Goal: Feedback & Contribution: Contribute content

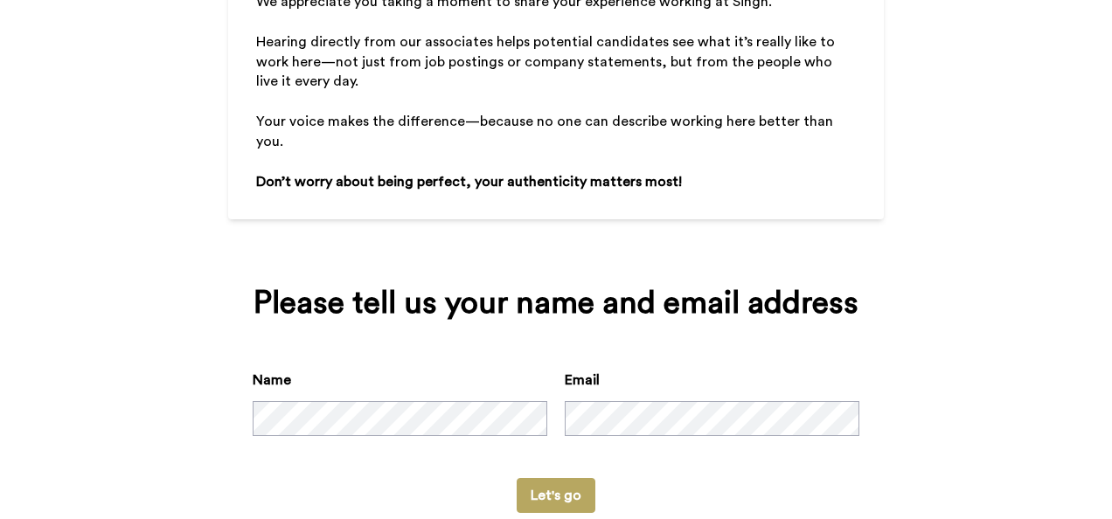
scroll to position [303, 0]
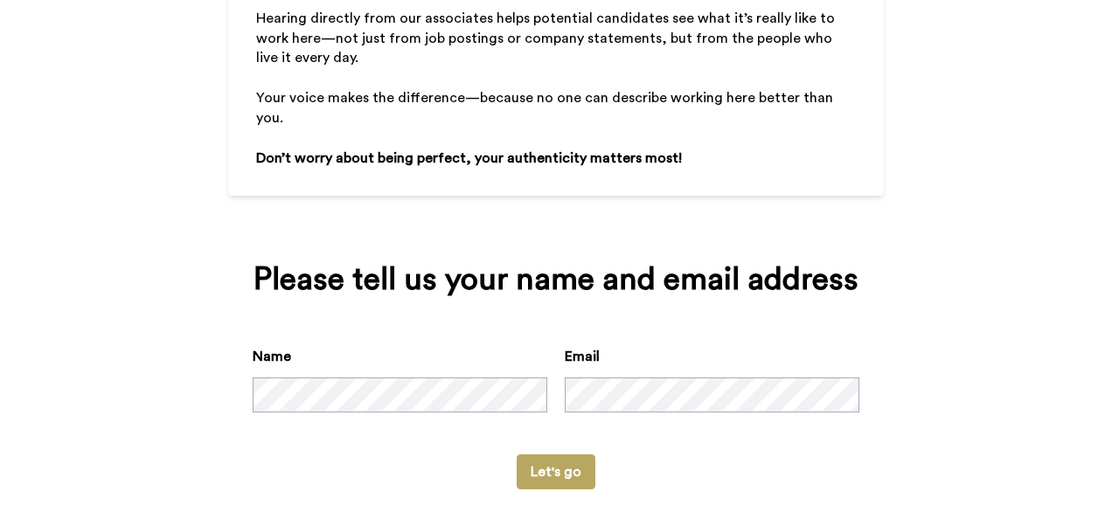
click at [558, 455] on button "Let's go" at bounding box center [556, 472] width 79 height 35
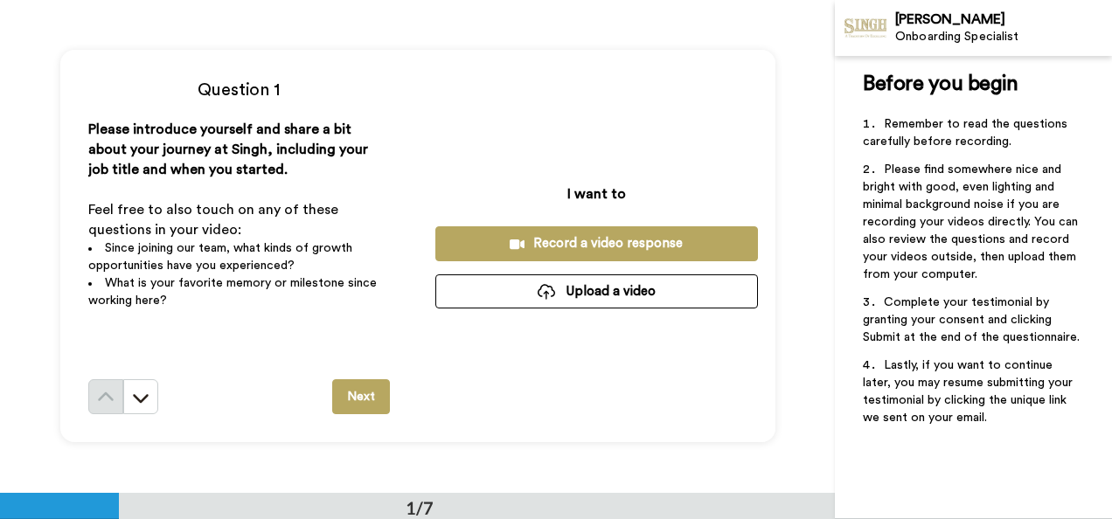
click at [582, 249] on div "Record a video response" at bounding box center [597, 243] width 295 height 18
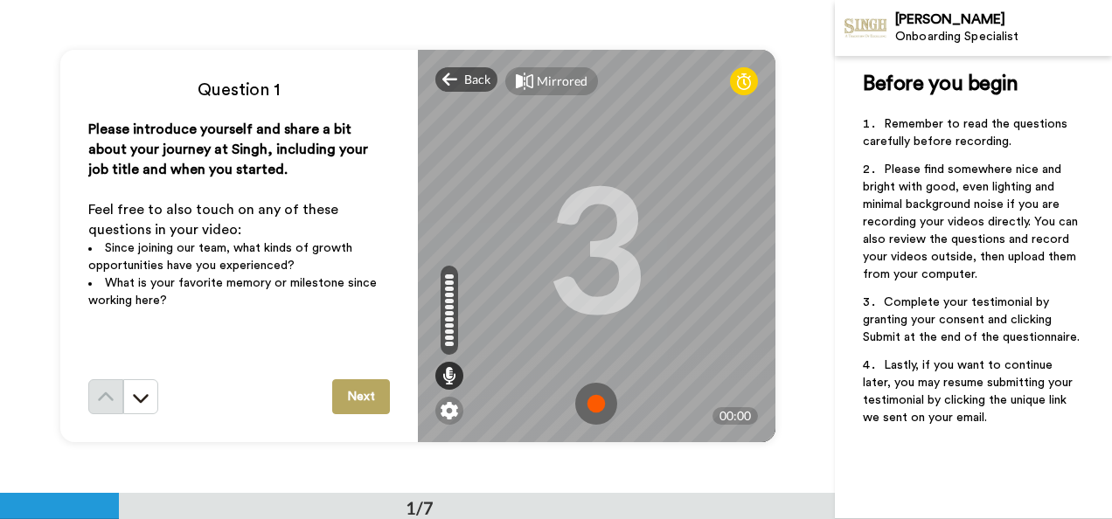
click at [599, 408] on img at bounding box center [596, 404] width 42 height 42
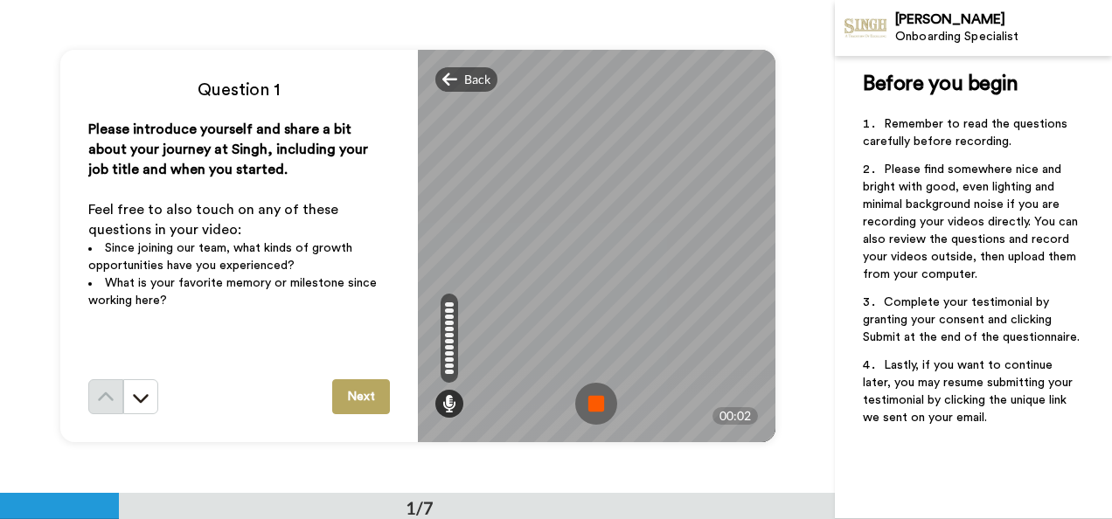
click at [599, 408] on img at bounding box center [596, 404] width 42 height 42
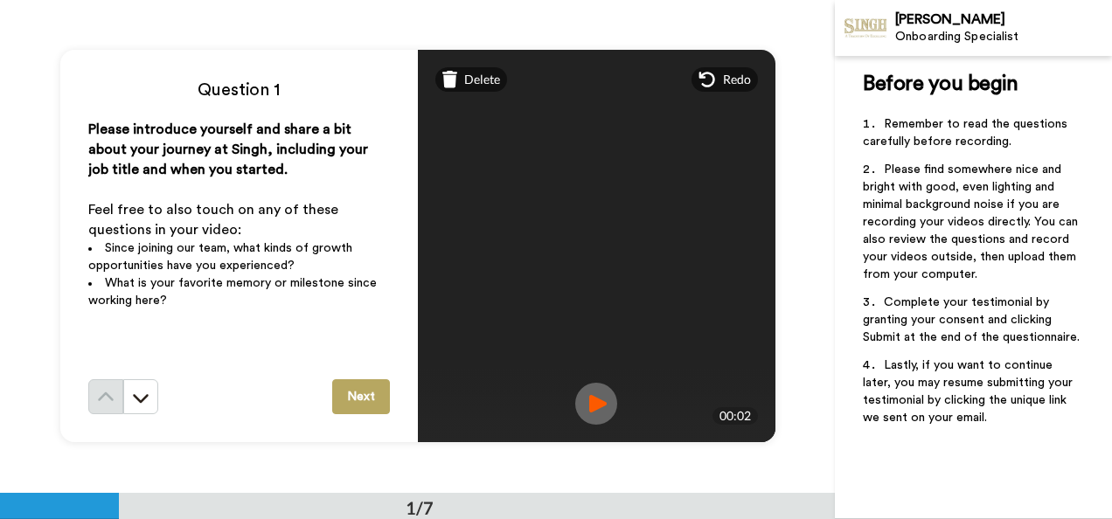
click at [370, 394] on button "Next" at bounding box center [361, 397] width 58 height 35
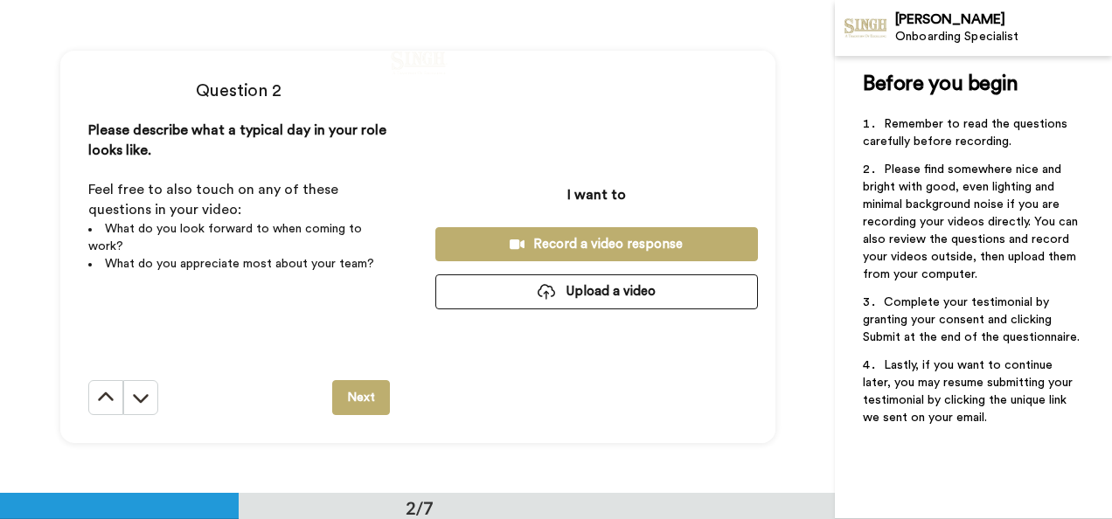
scroll to position [493, 0]
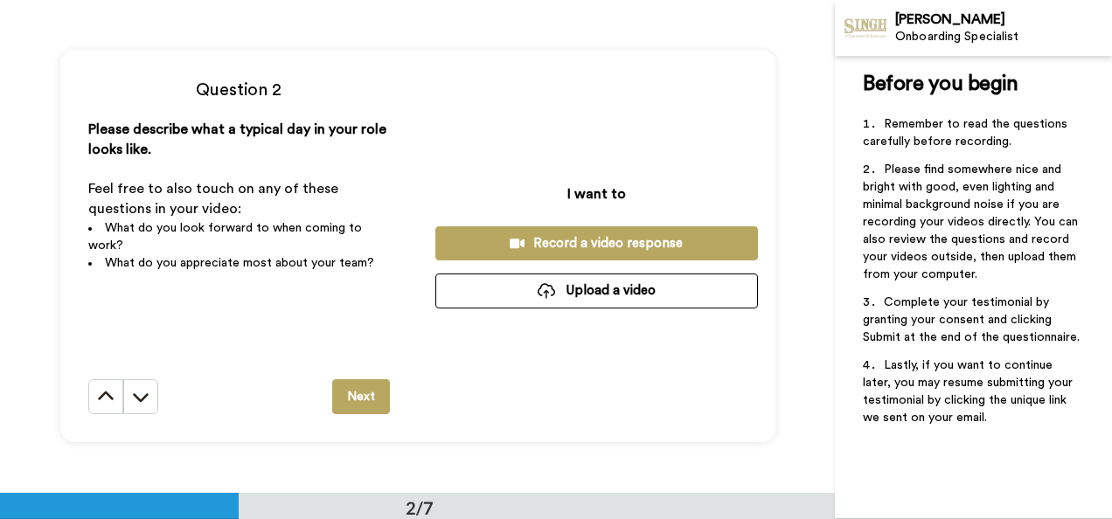
click at [591, 247] on div "Record a video response" at bounding box center [597, 243] width 295 height 18
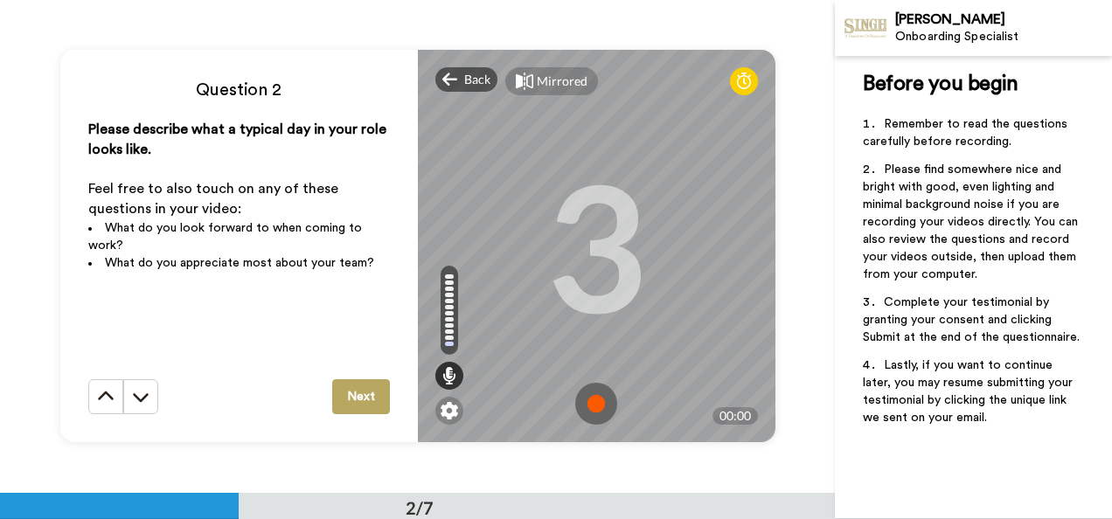
click at [591, 406] on img at bounding box center [596, 404] width 42 height 42
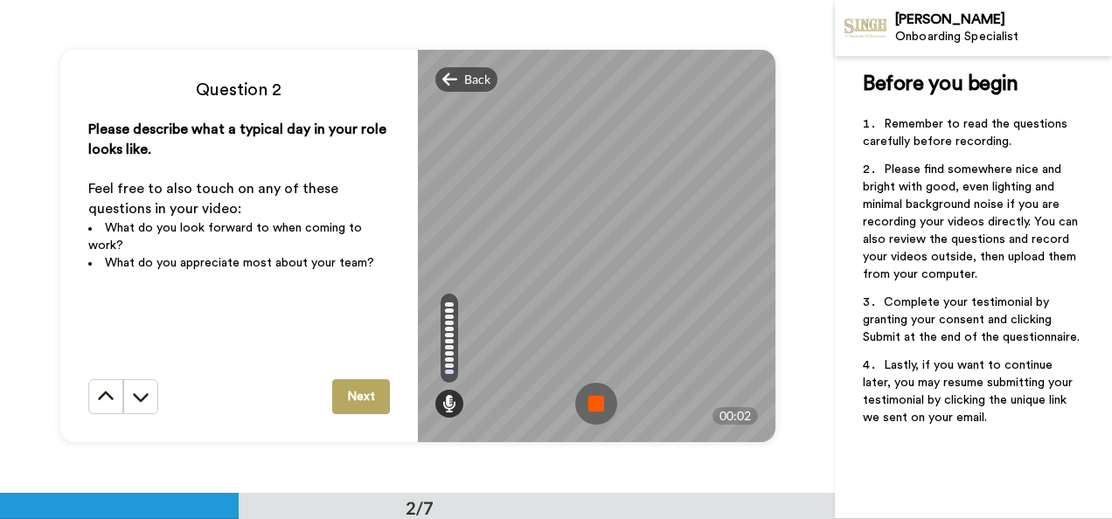
click at [591, 406] on img at bounding box center [596, 404] width 42 height 42
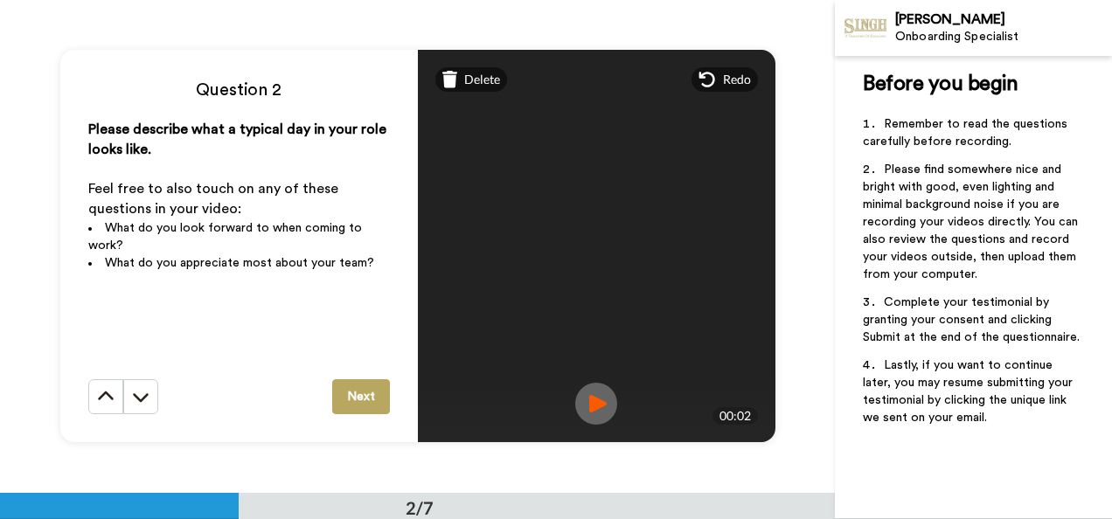
click at [360, 403] on button "Next" at bounding box center [361, 397] width 58 height 35
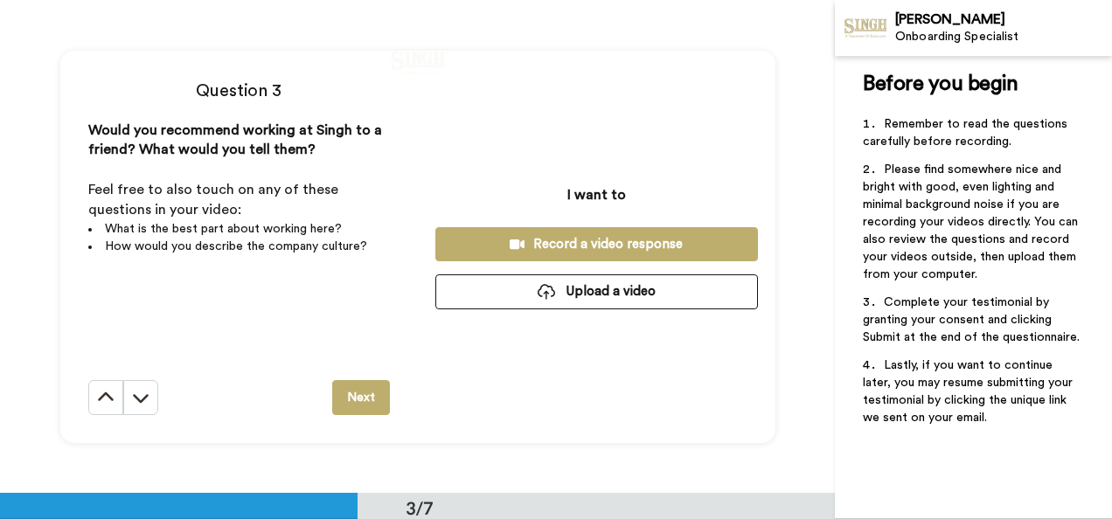
scroll to position [986, 0]
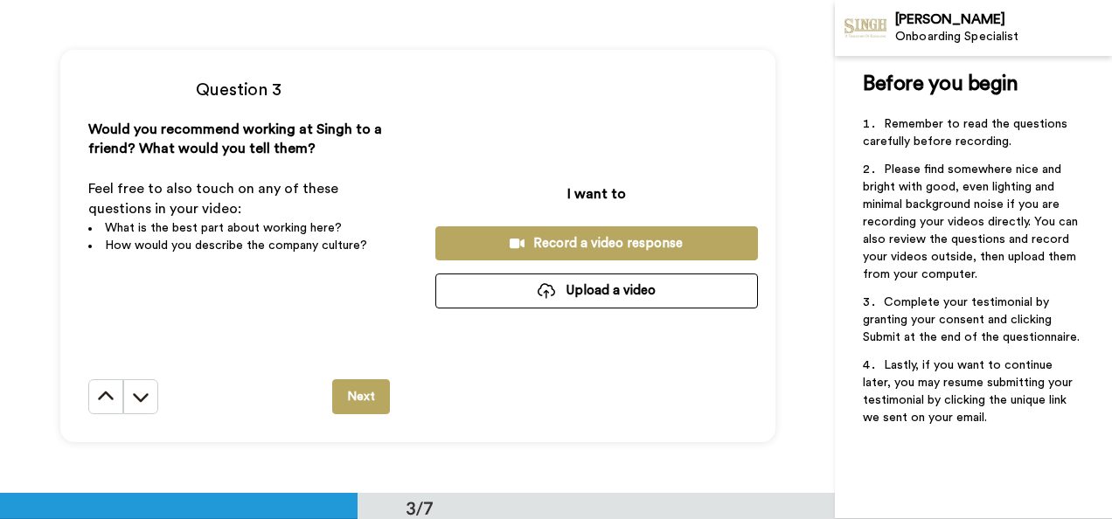
click at [585, 234] on div "Record a video response" at bounding box center [597, 243] width 295 height 18
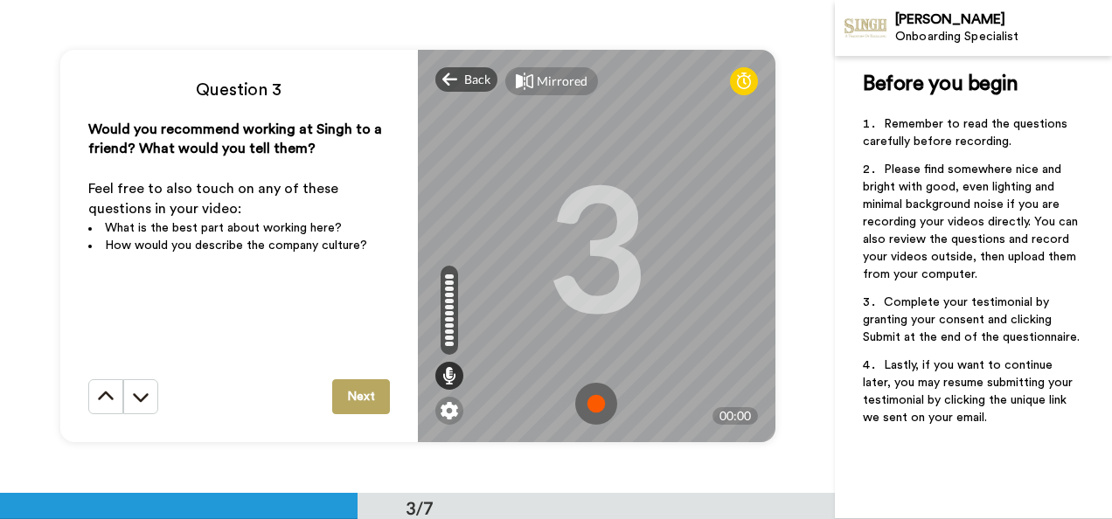
click at [597, 399] on img at bounding box center [596, 404] width 42 height 42
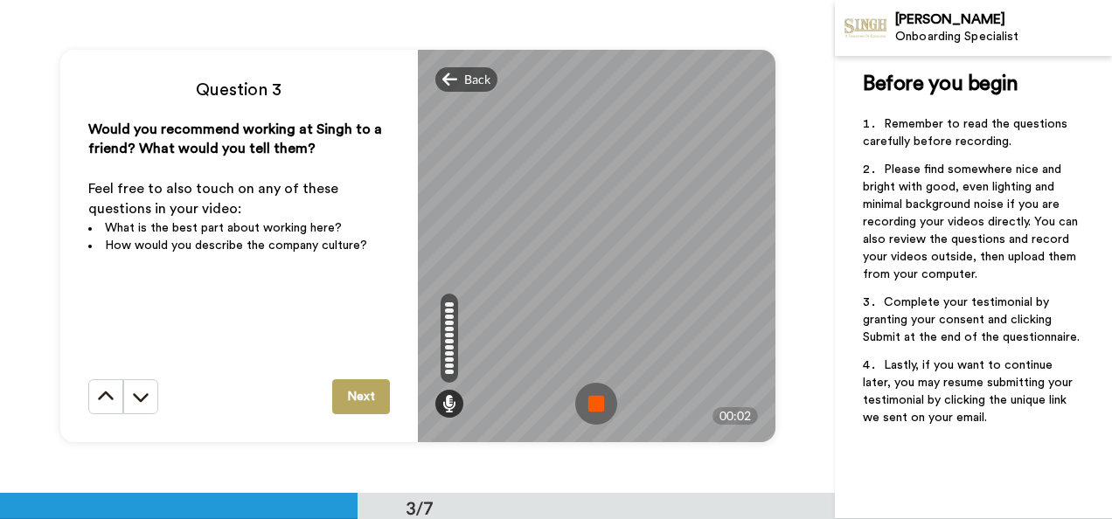
click at [597, 399] on img at bounding box center [596, 404] width 42 height 42
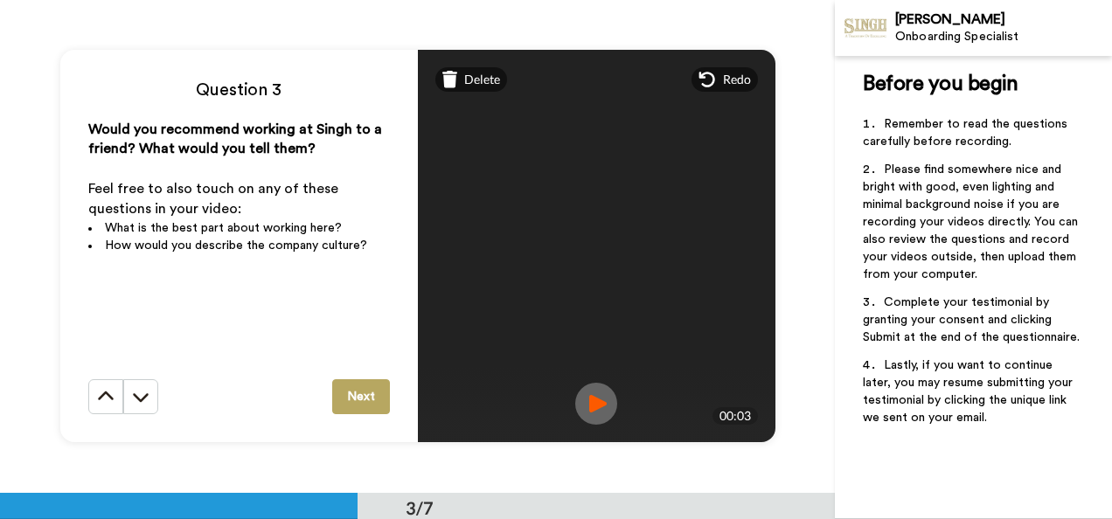
click at [350, 397] on button "Next" at bounding box center [361, 397] width 58 height 35
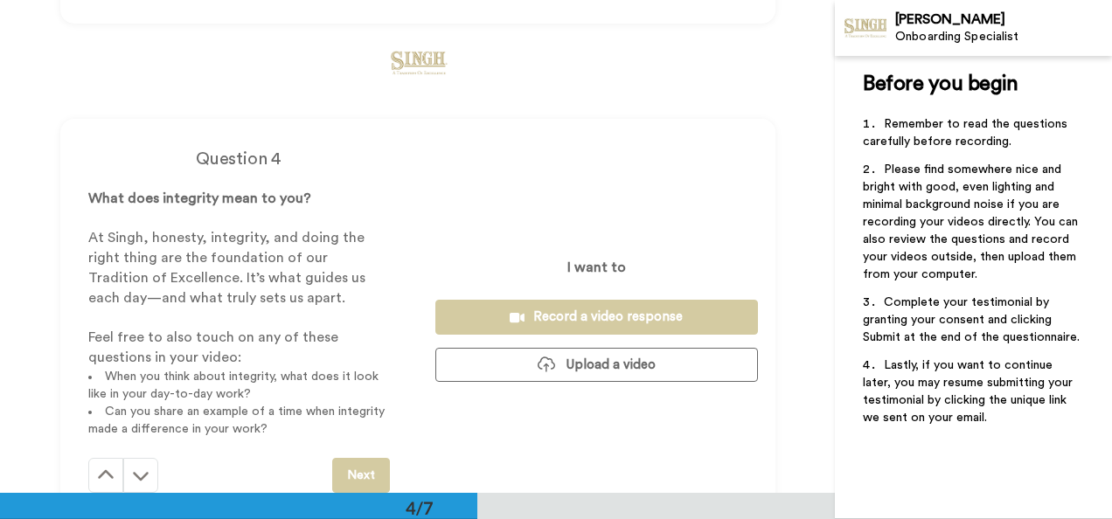
scroll to position [1479, 0]
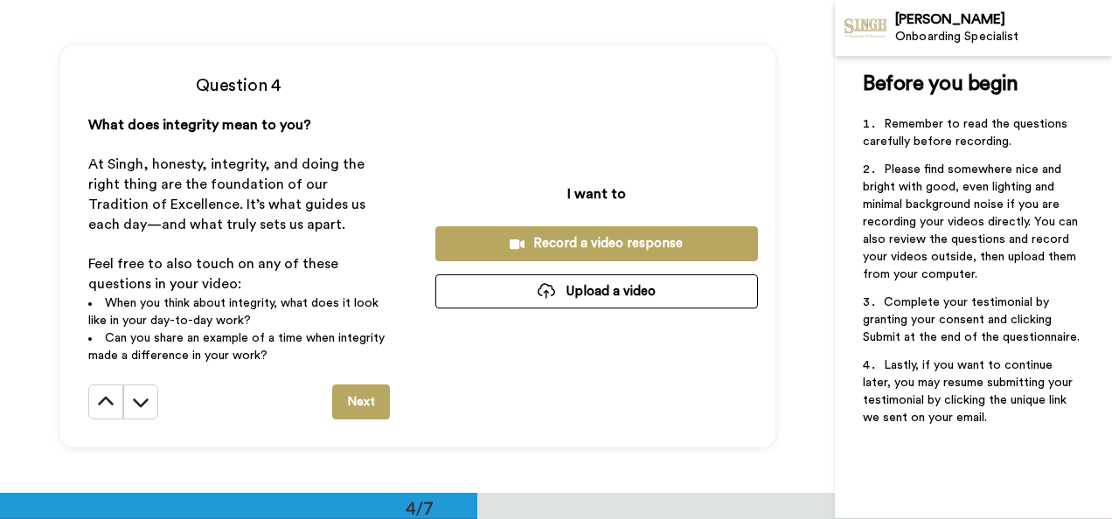
click at [606, 246] on div "Record a video response" at bounding box center [597, 243] width 295 height 18
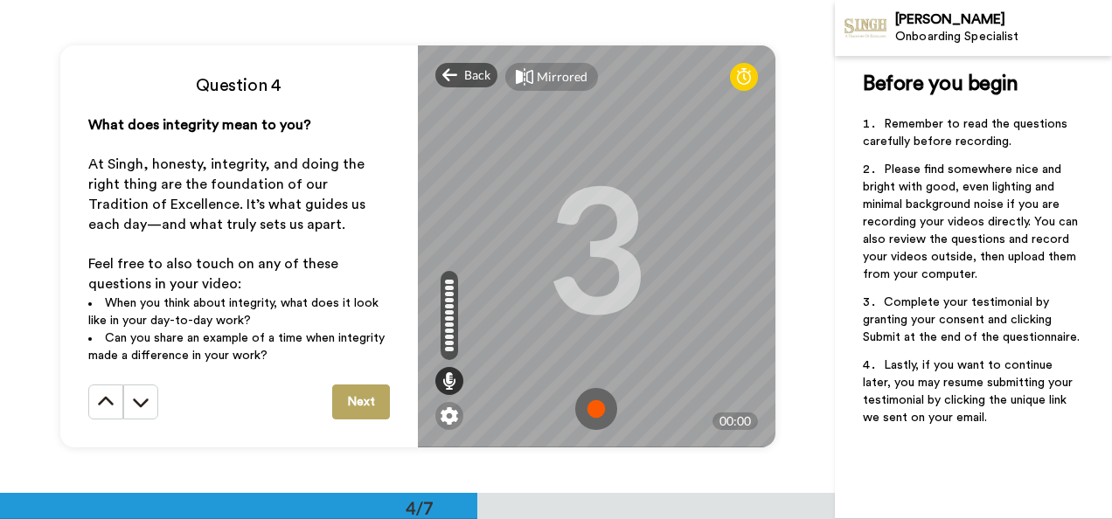
click at [591, 407] on img at bounding box center [596, 409] width 42 height 42
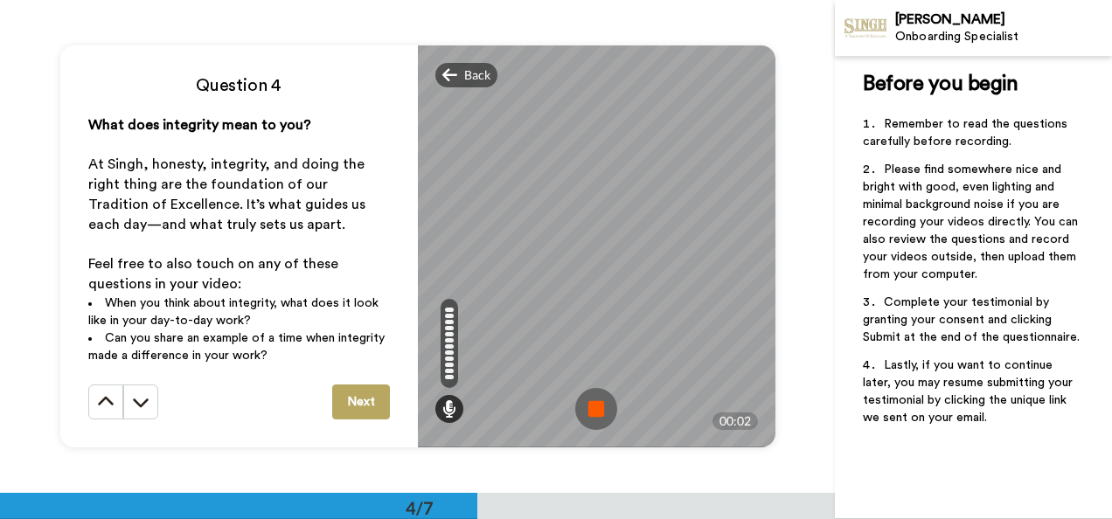
click at [591, 407] on img at bounding box center [596, 409] width 42 height 42
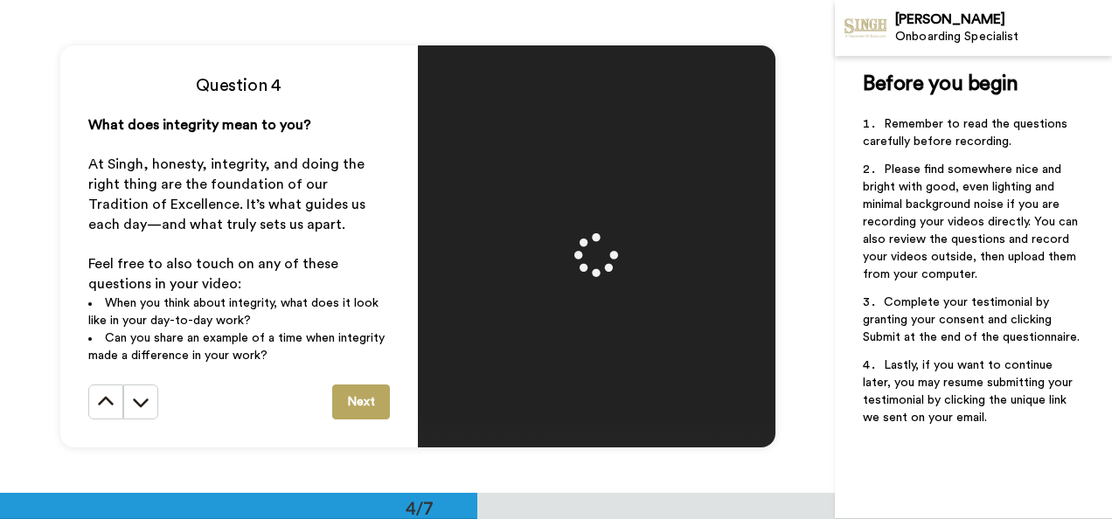
click at [359, 399] on button "Next" at bounding box center [361, 402] width 58 height 35
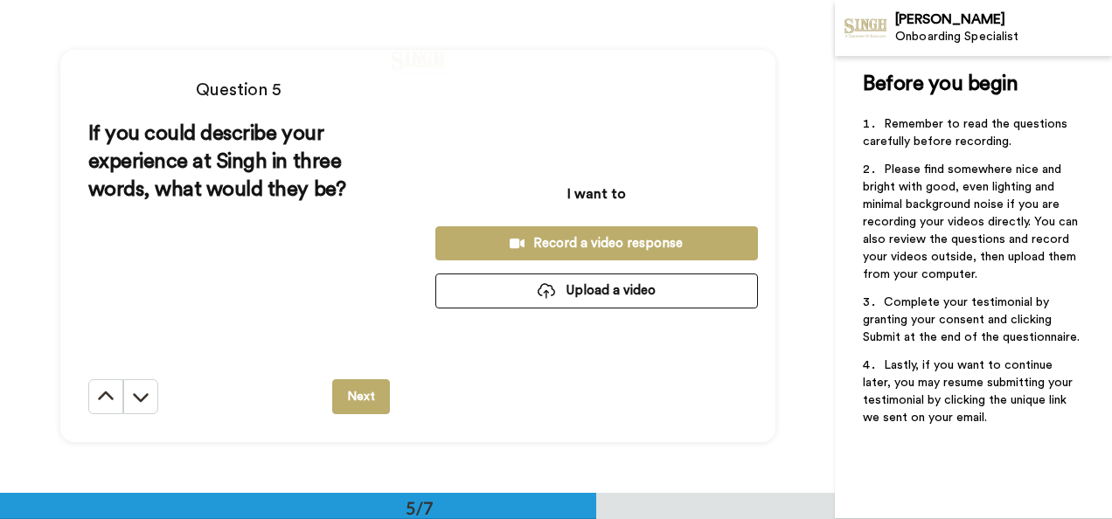
scroll to position [1972, 0]
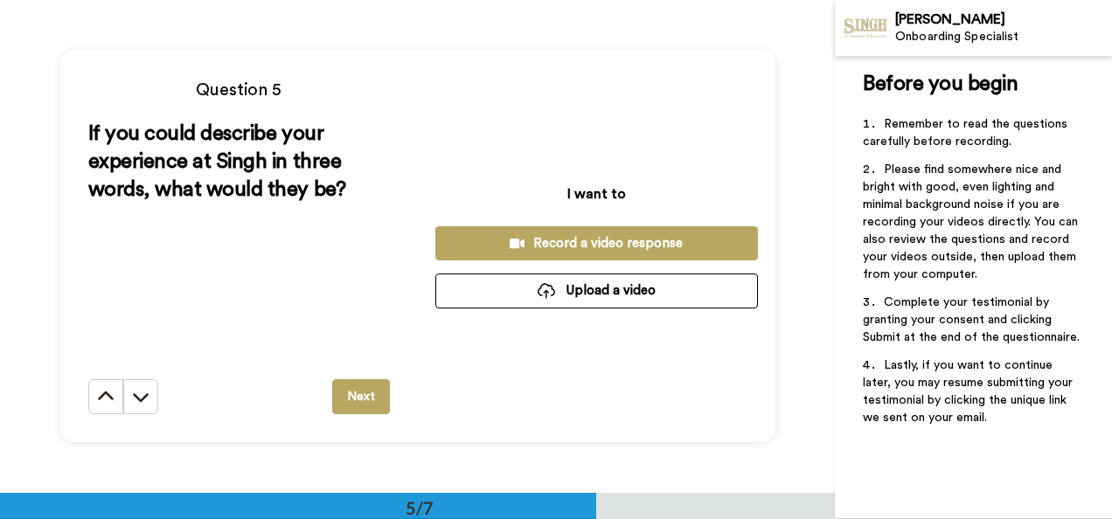
click at [602, 245] on div "Record a video response" at bounding box center [597, 243] width 295 height 18
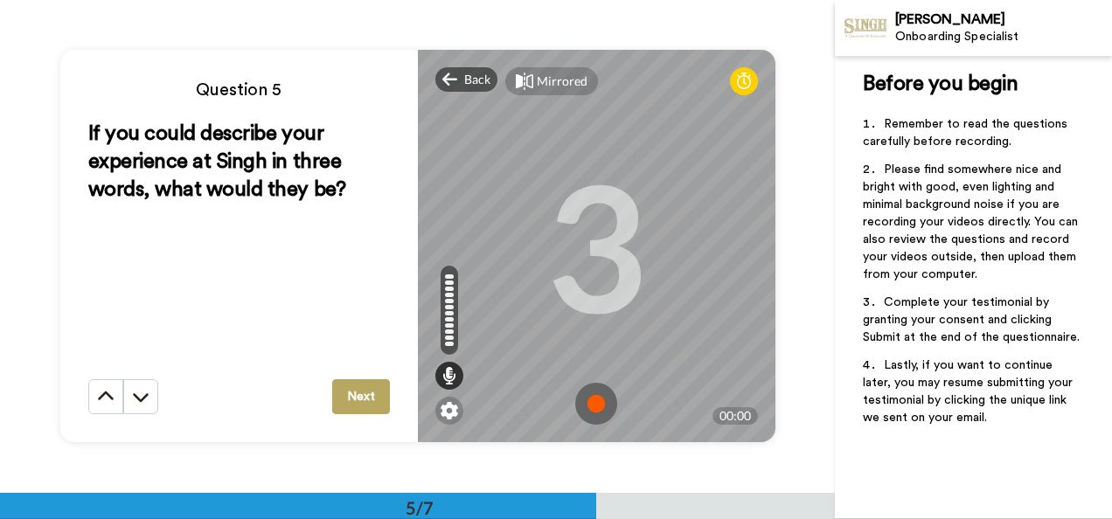
click at [587, 402] on img at bounding box center [596, 404] width 42 height 42
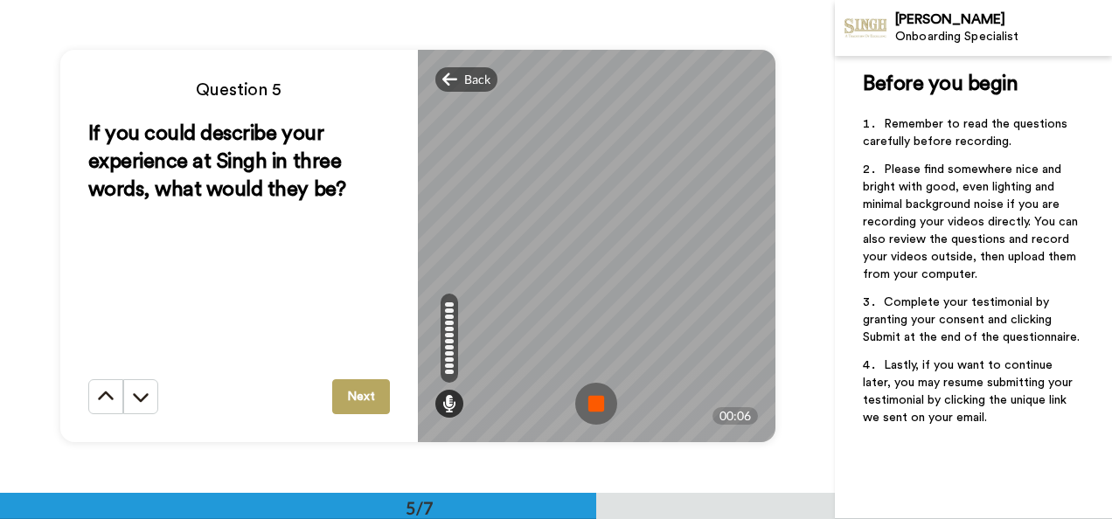
click at [587, 402] on img at bounding box center [596, 404] width 42 height 42
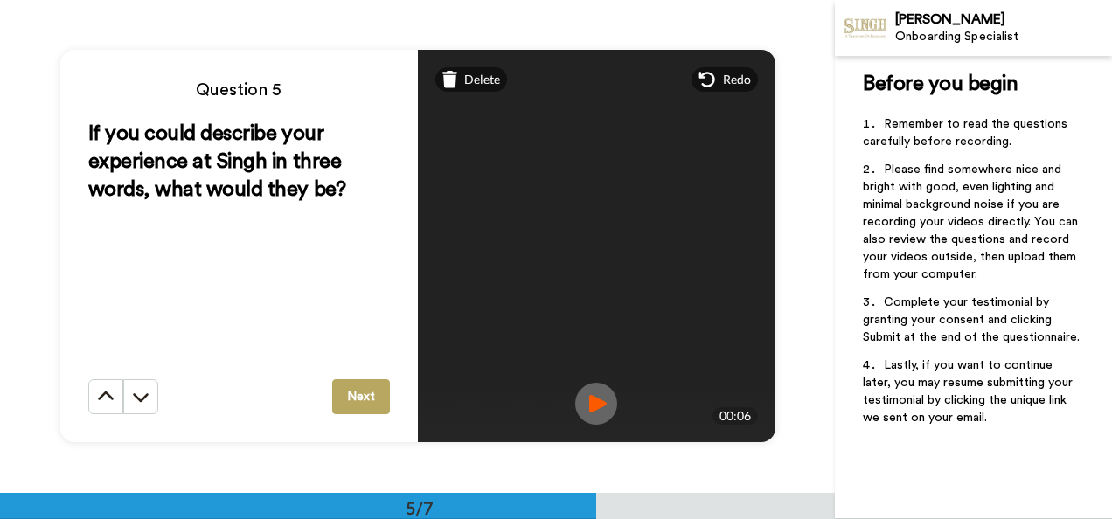
click at [356, 390] on button "Next" at bounding box center [361, 397] width 58 height 35
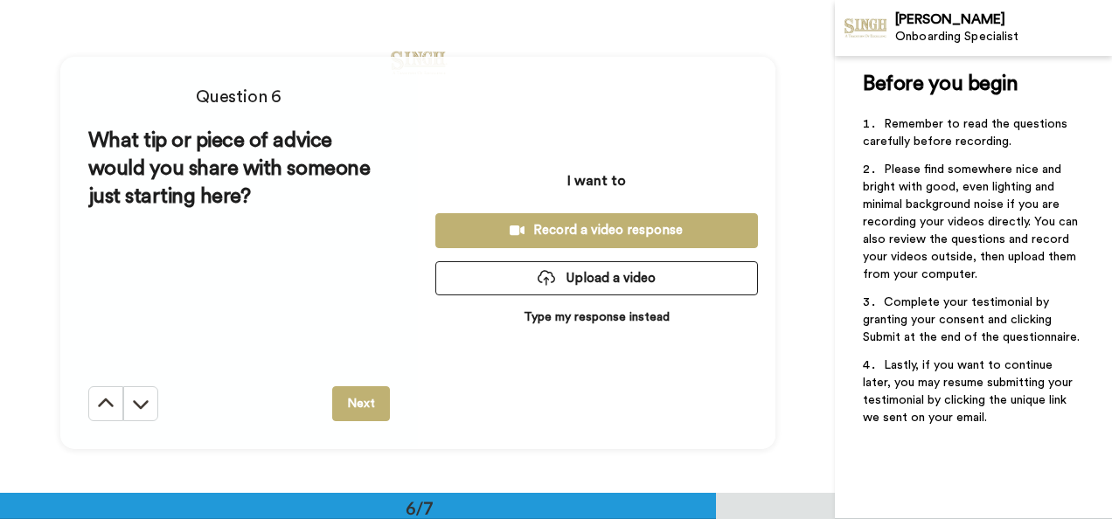
scroll to position [2465, 0]
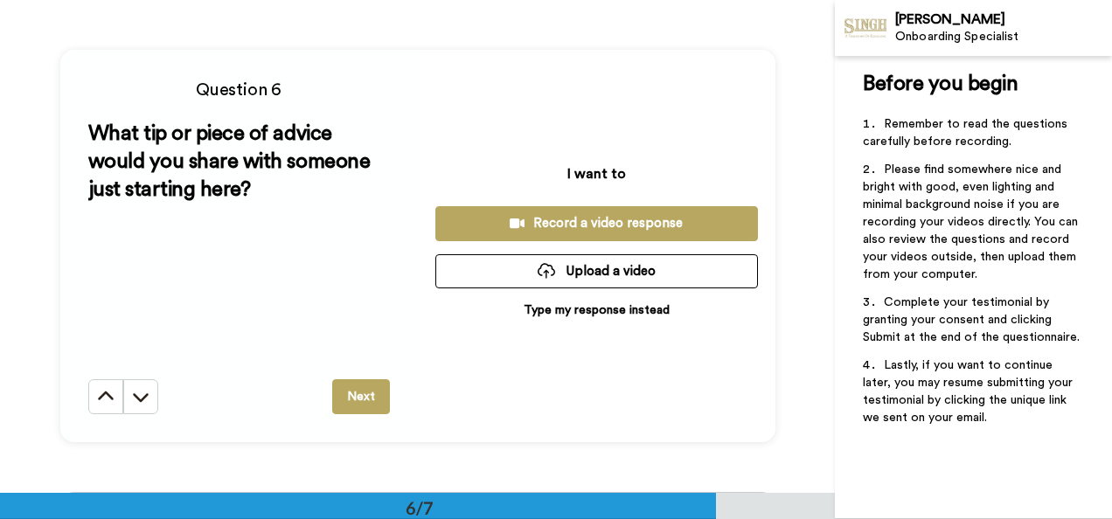
click at [561, 227] on div "Record a video response" at bounding box center [597, 223] width 295 height 18
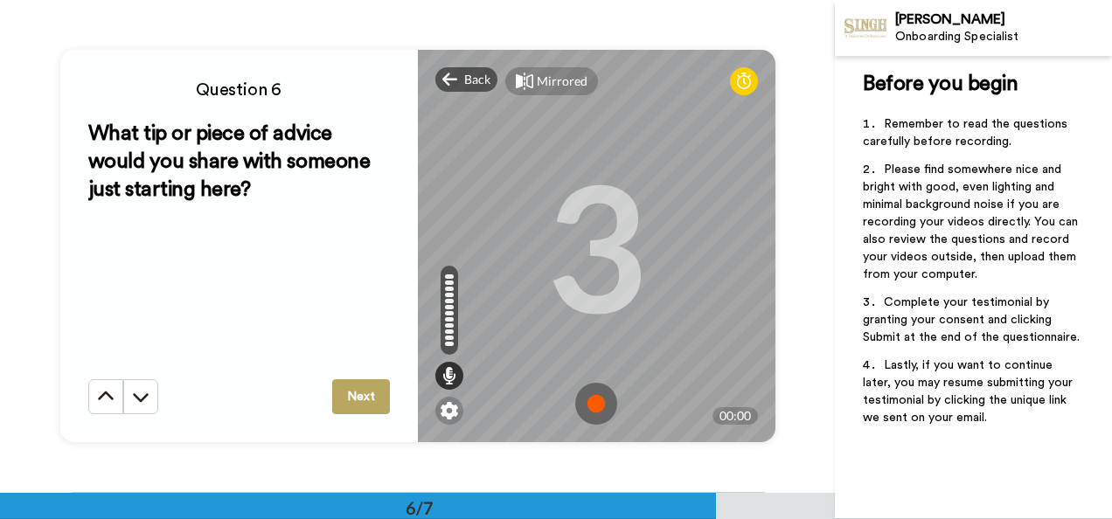
click at [589, 401] on img at bounding box center [596, 404] width 42 height 42
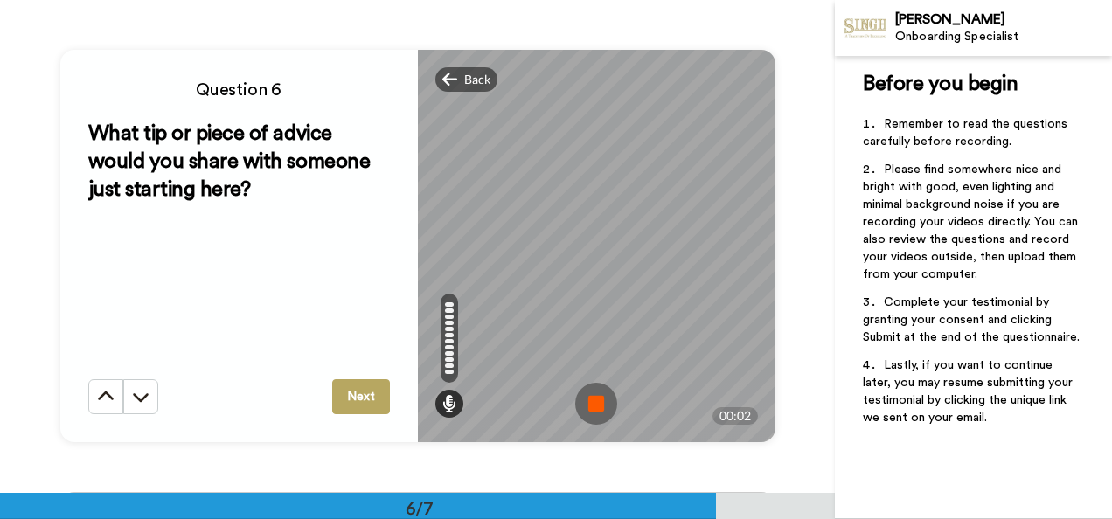
click at [589, 401] on img at bounding box center [596, 404] width 42 height 42
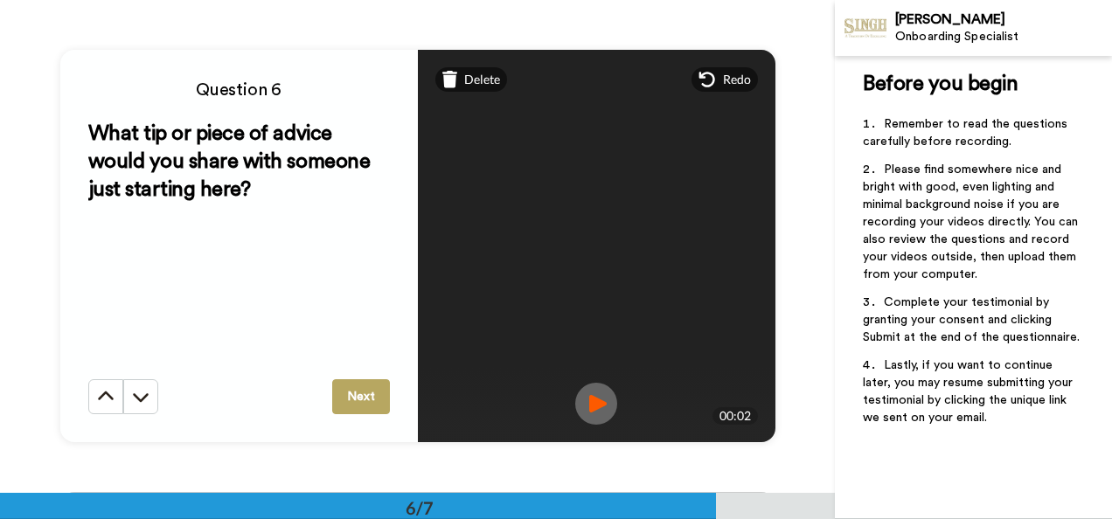
click at [355, 404] on button "Next" at bounding box center [361, 397] width 58 height 35
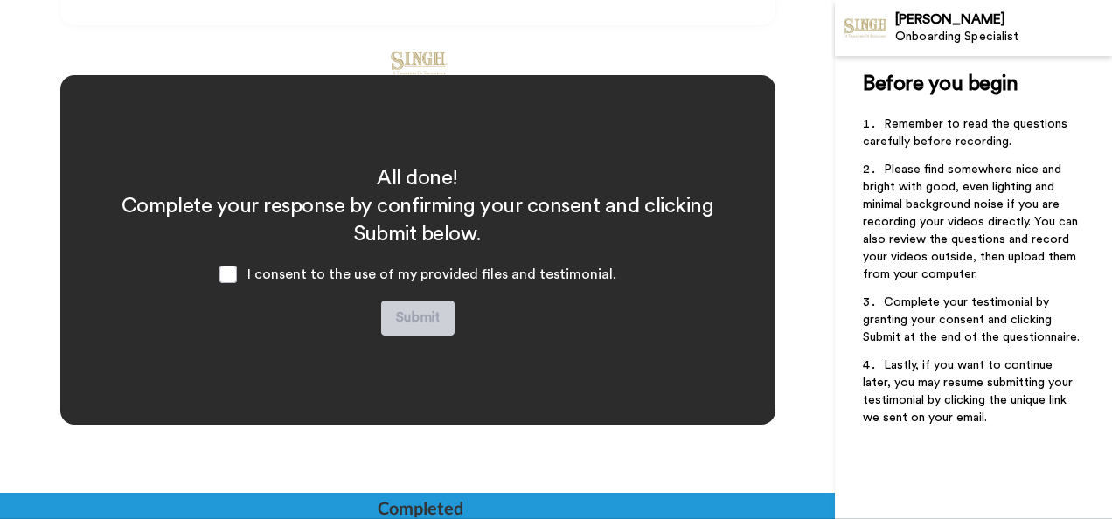
scroll to position [2886, 0]
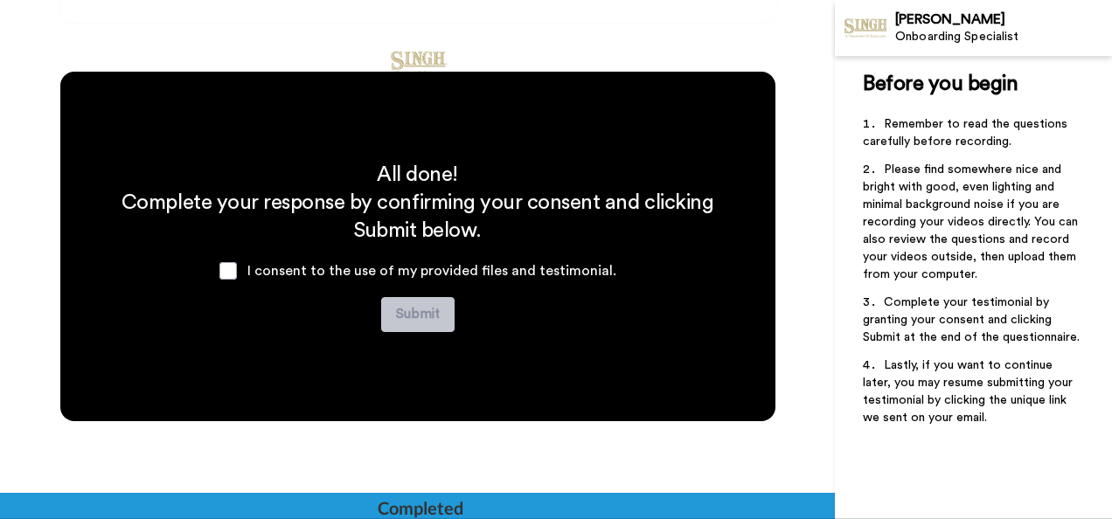
click at [243, 275] on div "I consent to the use of my provided files and testimonial." at bounding box center [418, 271] width 425 height 52
click at [227, 268] on span at bounding box center [228, 270] width 17 height 17
click at [444, 310] on button "Submit" at bounding box center [417, 314] width 73 height 35
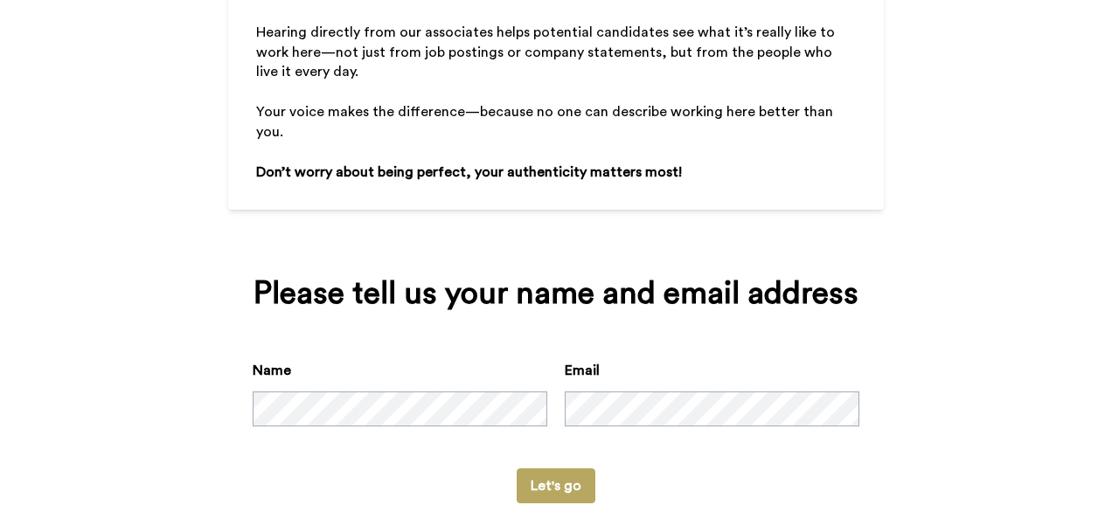
scroll to position [303, 0]
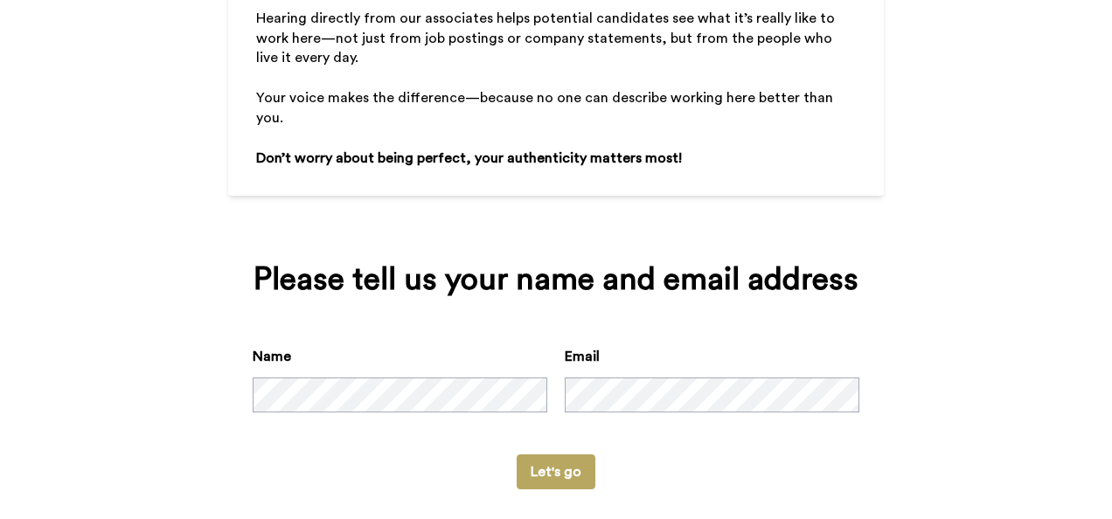
click at [543, 455] on button "Let's go" at bounding box center [556, 472] width 79 height 35
click at [517, 455] on button "Let's go" at bounding box center [556, 472] width 79 height 35
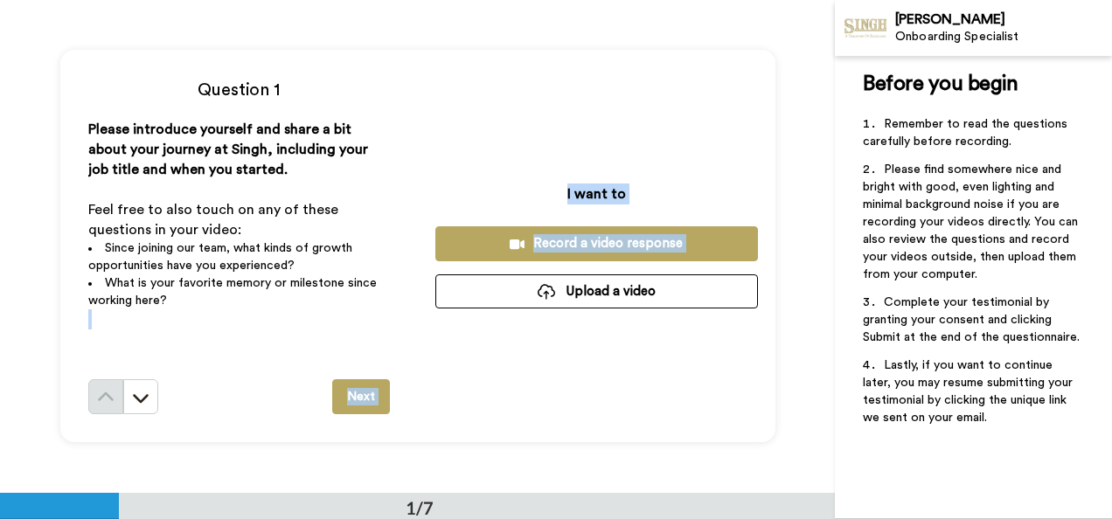
drag, startPoint x: 457, startPoint y: 395, endPoint x: 422, endPoint y: 404, distance: 36.1
click at [422, 404] on div "Question 1 Please introduce yourself and share a bit about your journey at Sing…" at bounding box center [417, 246] width 715 height 393
click at [422, 404] on div "I want to Record a video response Upload a video" at bounding box center [597, 246] width 358 height 393
click at [697, 161] on div "I want to Record a video response Upload a video" at bounding box center [597, 246] width 358 height 393
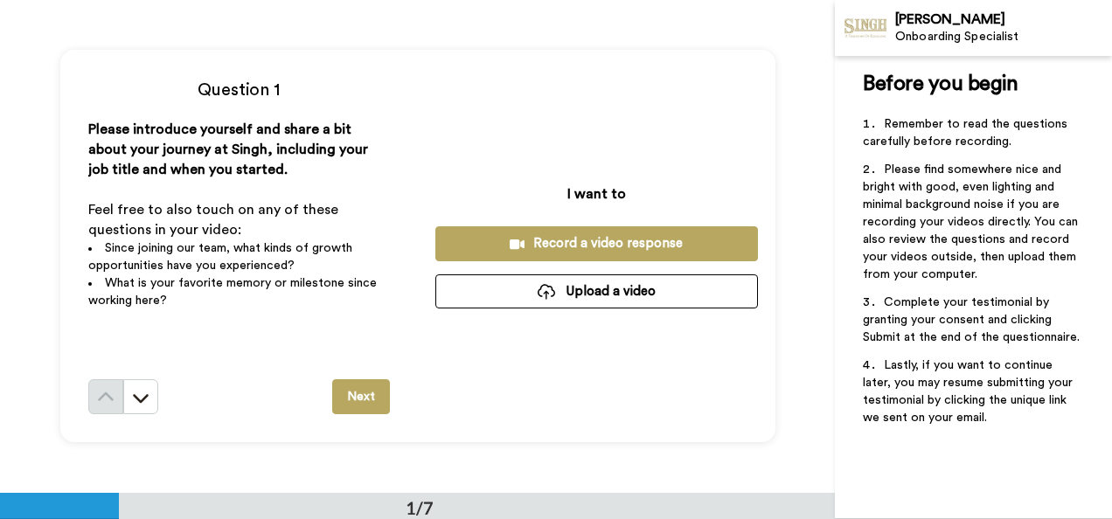
click at [361, 395] on button "Next" at bounding box center [361, 397] width 58 height 35
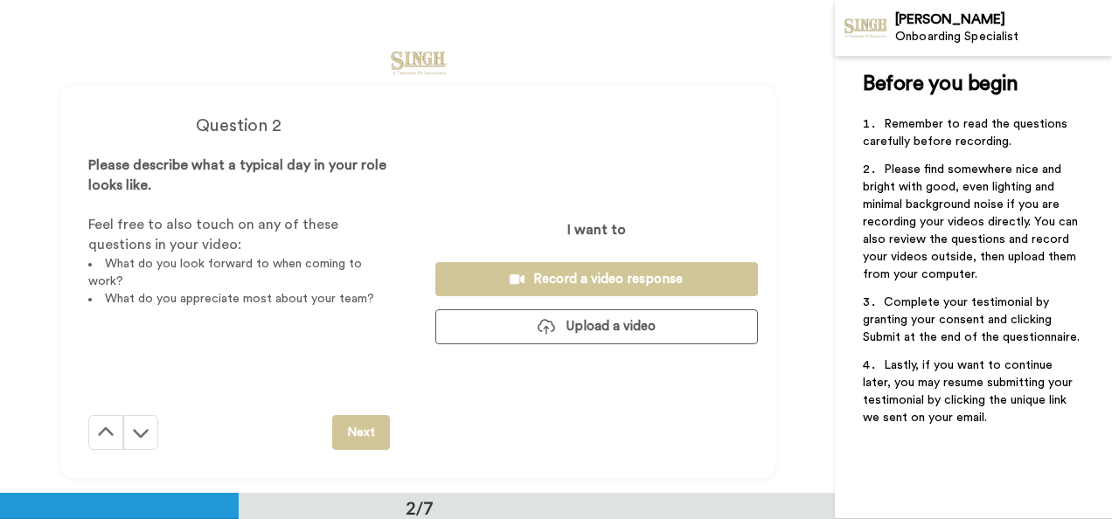
scroll to position [493, 0]
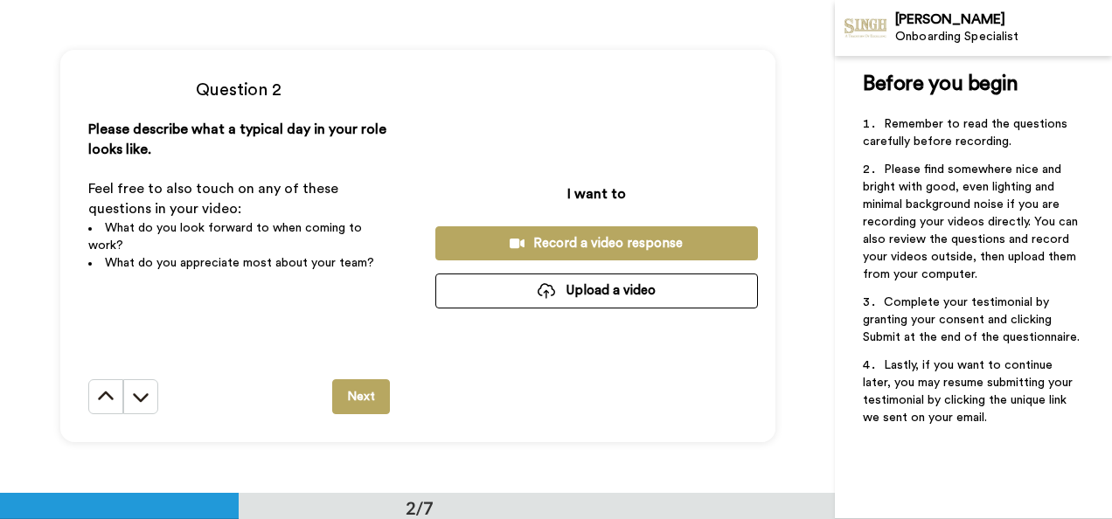
click at [367, 390] on button "Next" at bounding box center [361, 397] width 58 height 35
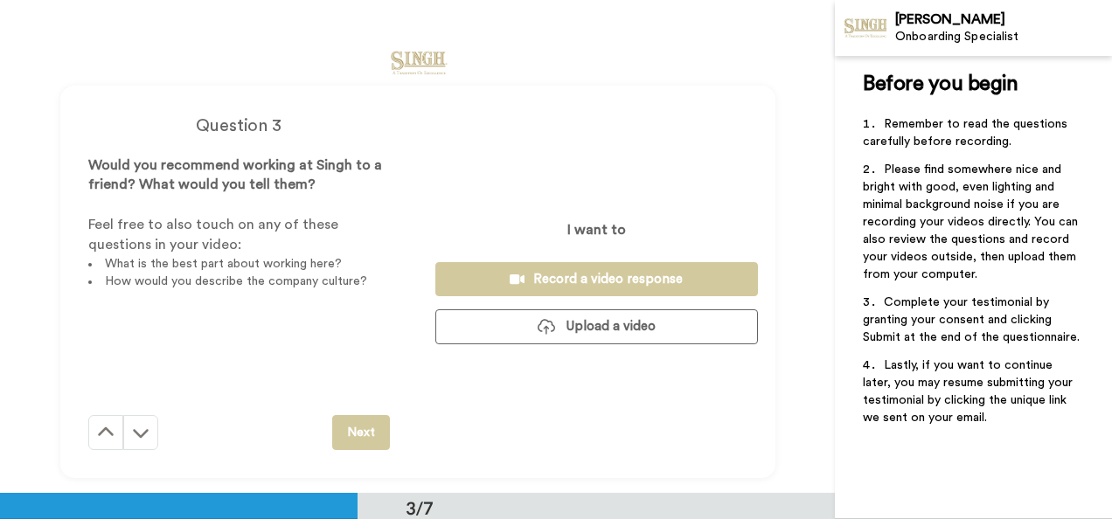
scroll to position [986, 0]
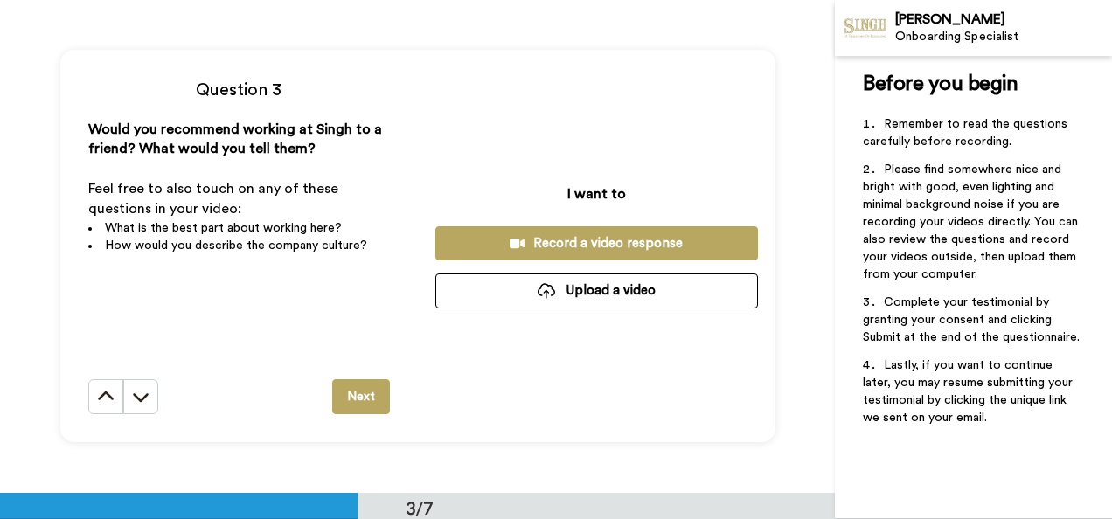
click at [347, 402] on button "Next" at bounding box center [361, 397] width 58 height 35
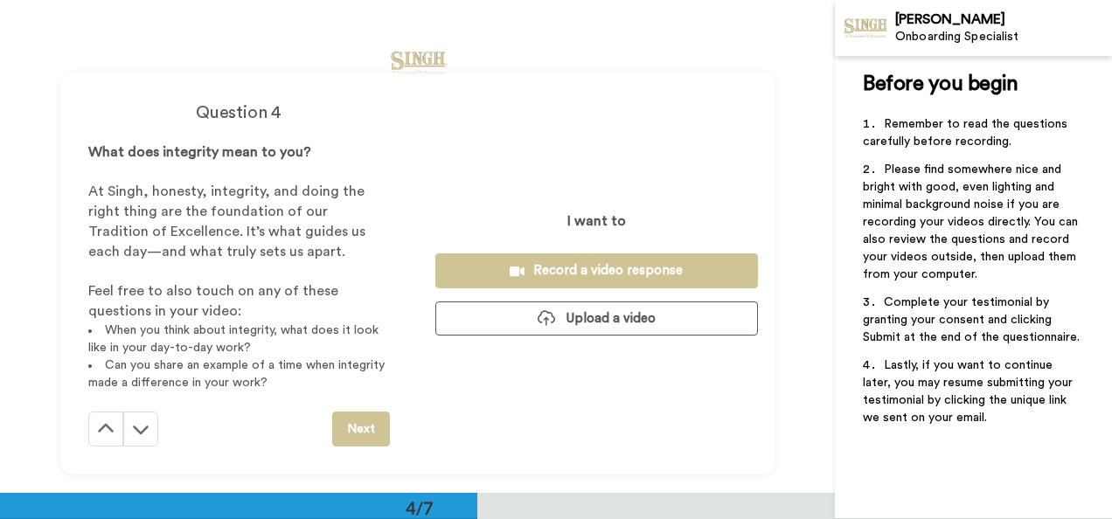
scroll to position [1479, 0]
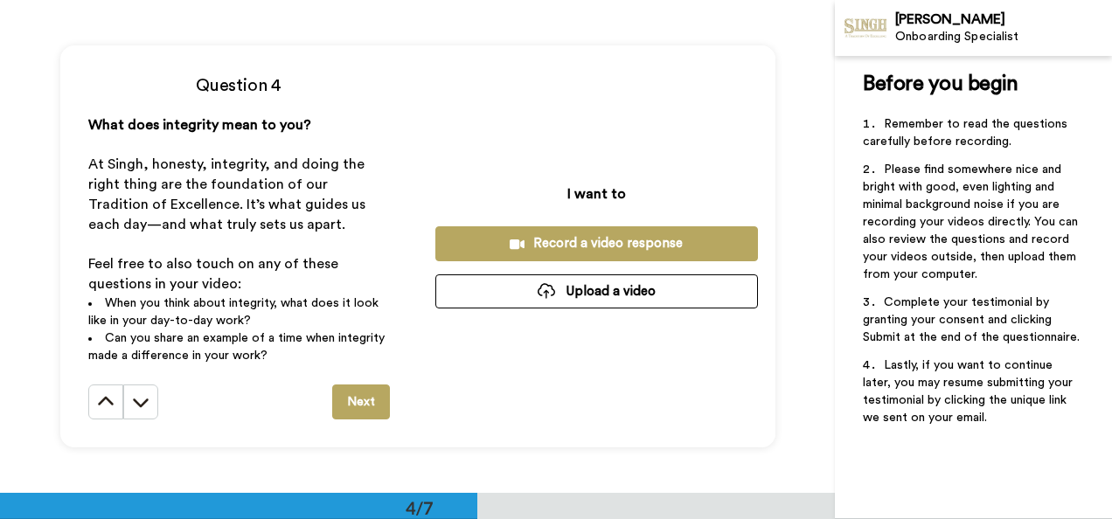
click at [364, 399] on button "Next" at bounding box center [361, 402] width 58 height 35
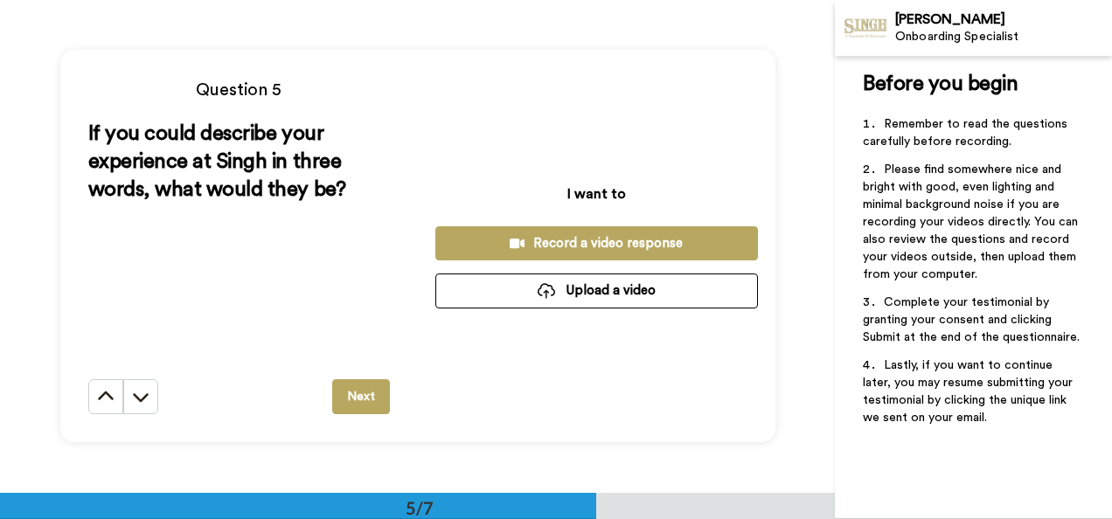
click at [347, 392] on button "Next" at bounding box center [361, 397] width 58 height 35
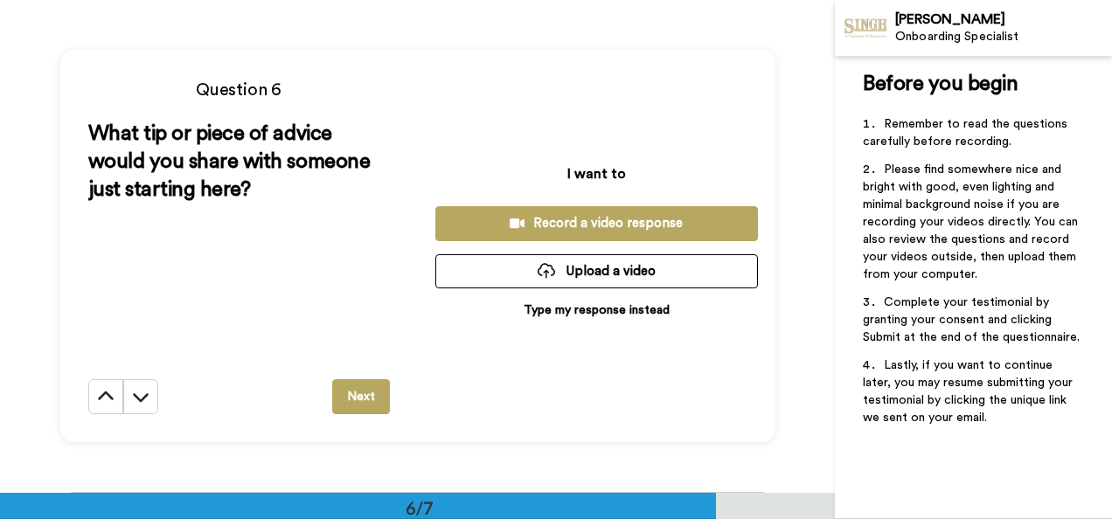
click at [366, 398] on button "Next" at bounding box center [361, 397] width 58 height 35
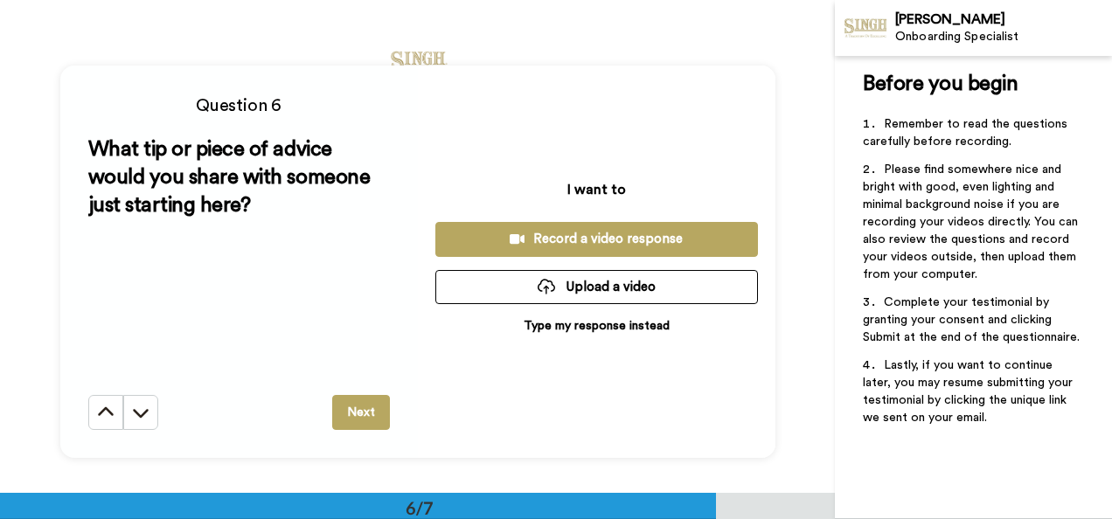
scroll to position [2450, 0]
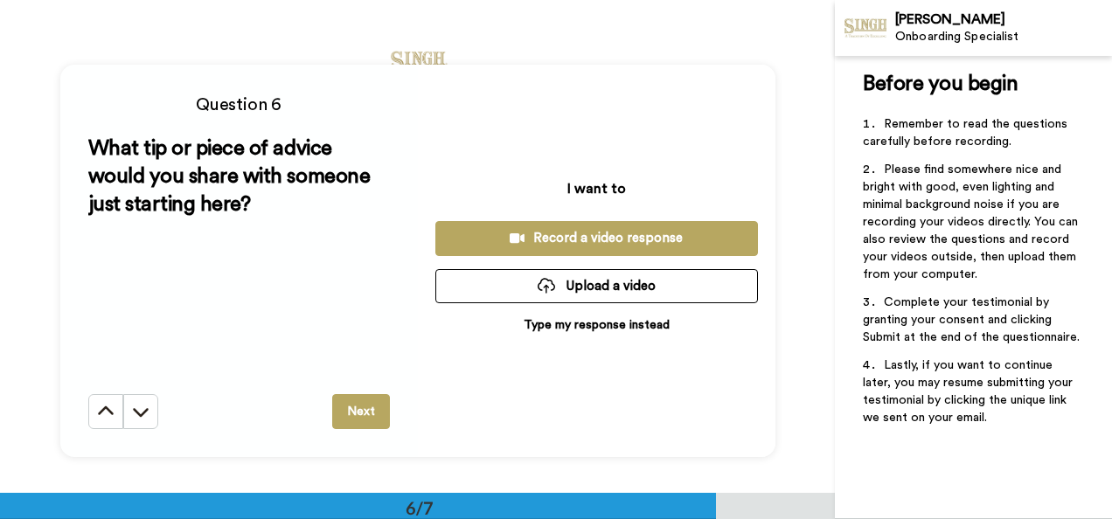
click at [577, 241] on div "Record a video response" at bounding box center [597, 238] width 295 height 18
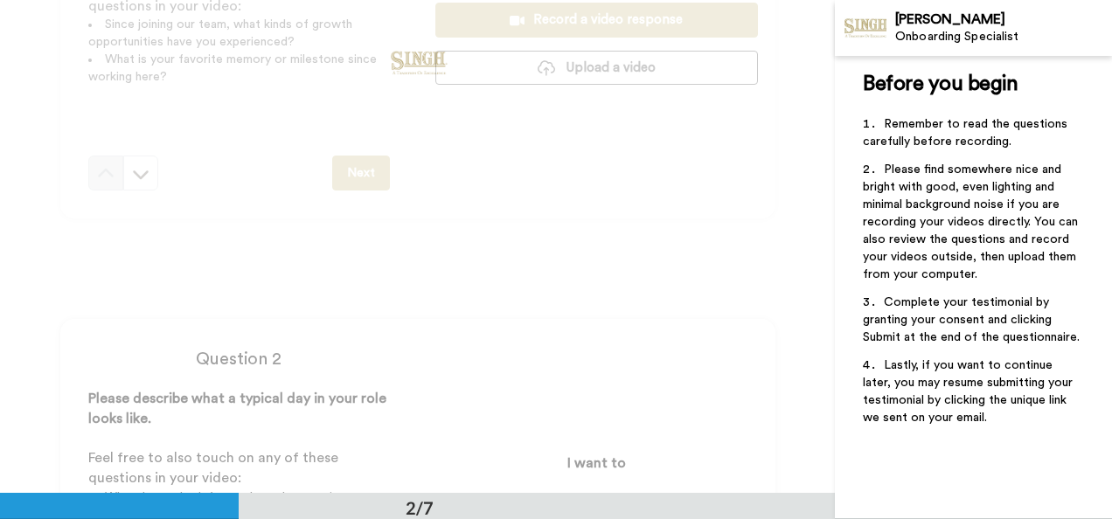
scroll to position [0, 0]
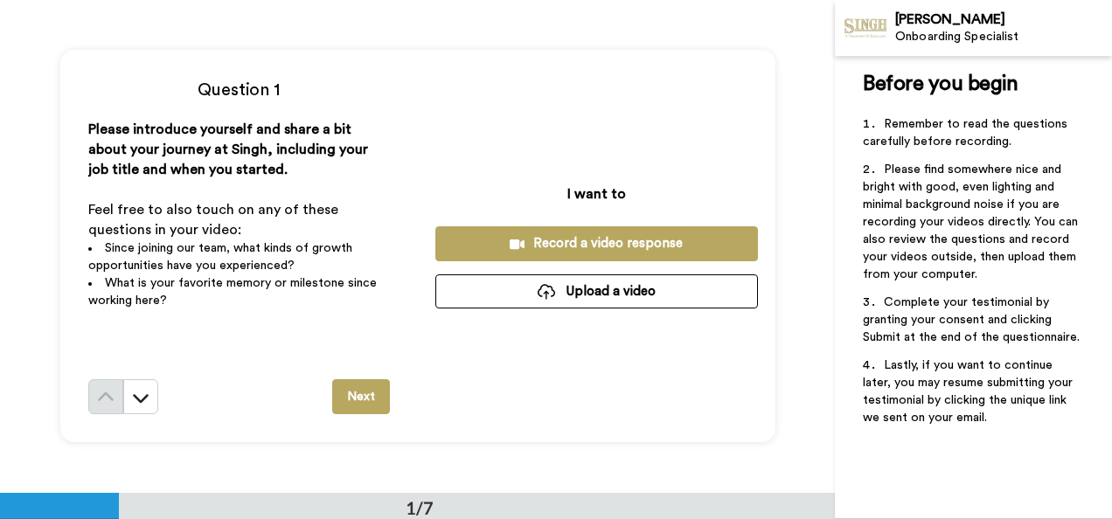
click at [576, 248] on div "Record a video response" at bounding box center [597, 243] width 295 height 18
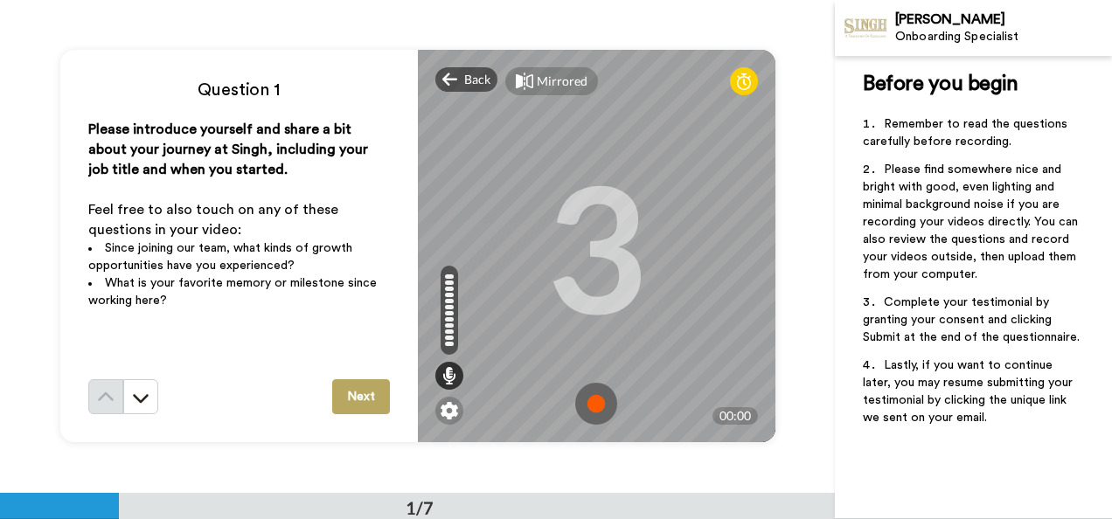
click at [596, 409] on img at bounding box center [596, 404] width 42 height 42
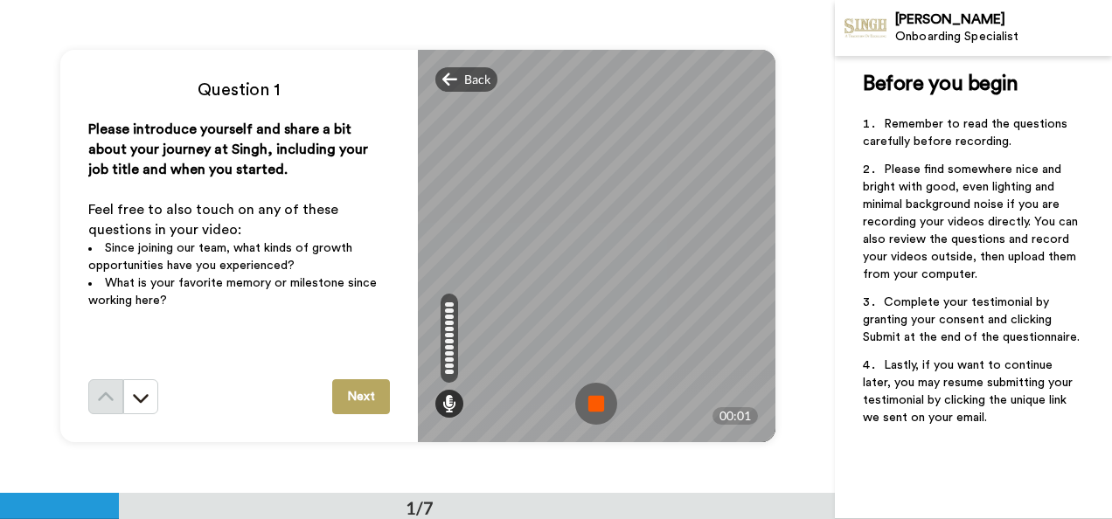
click at [596, 409] on img at bounding box center [596, 404] width 42 height 42
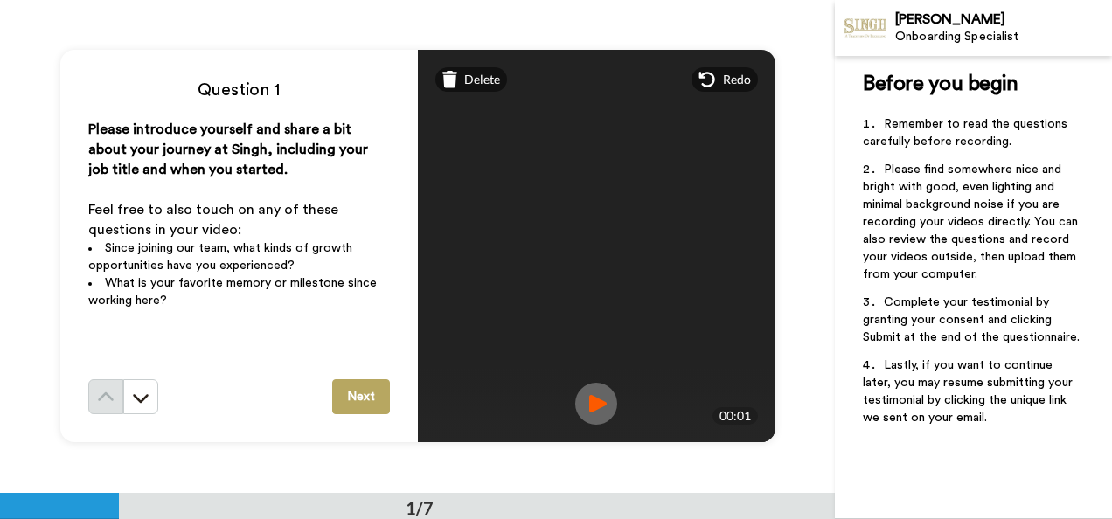
click at [586, 410] on img at bounding box center [596, 404] width 42 height 42
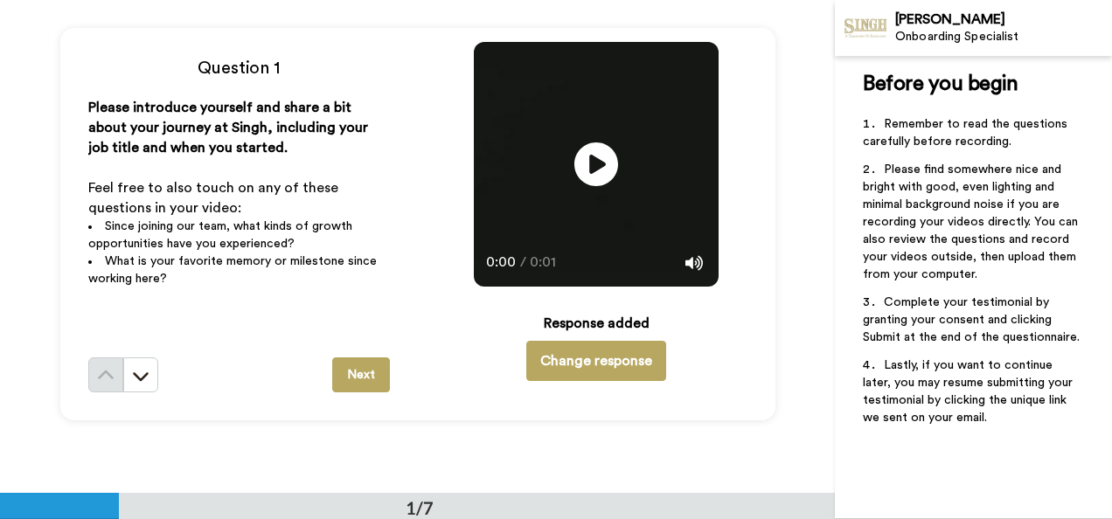
scroll to position [21, 0]
